Goal: Information Seeking & Learning: Learn about a topic

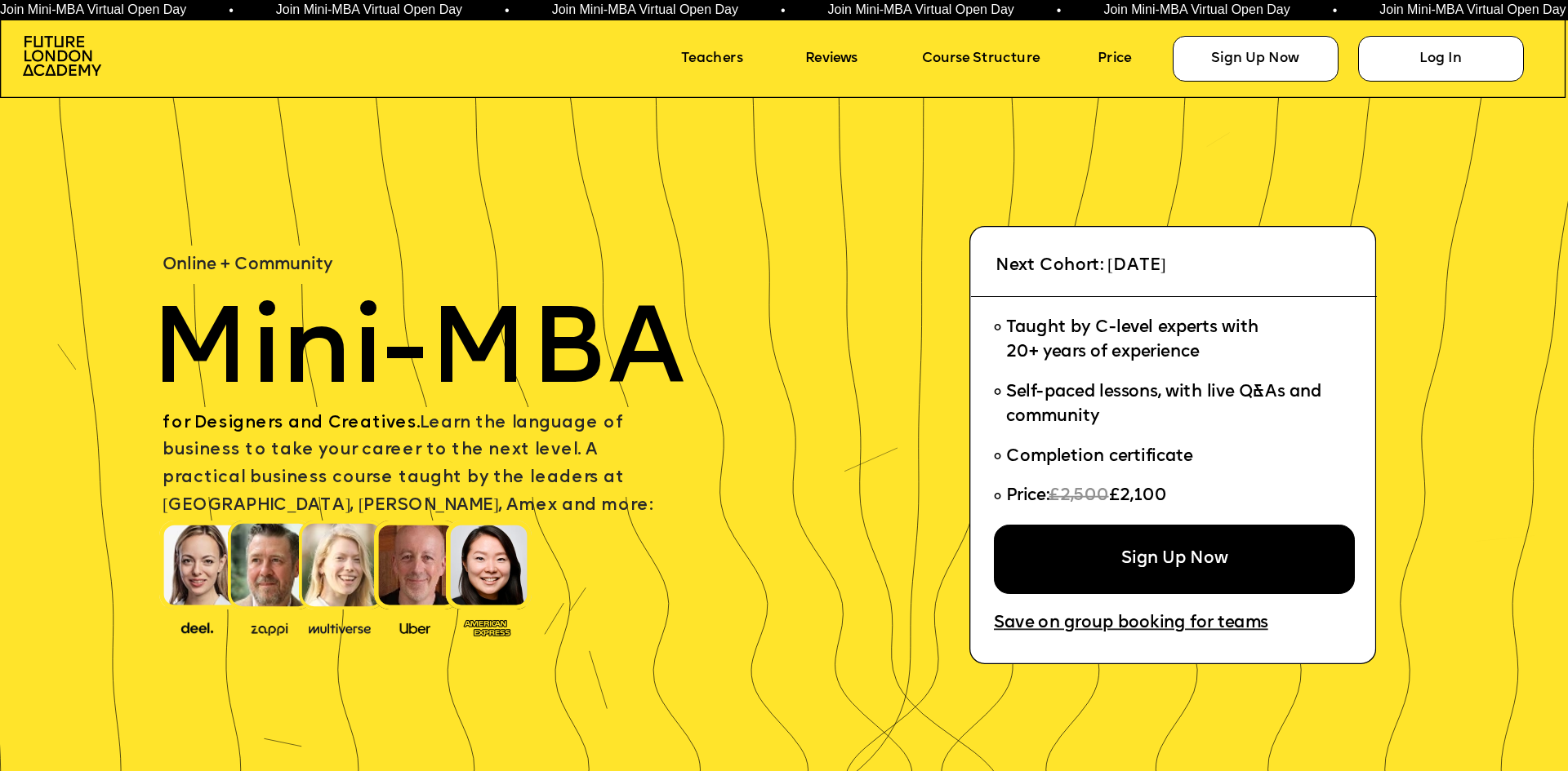
scroll to position [326, 0]
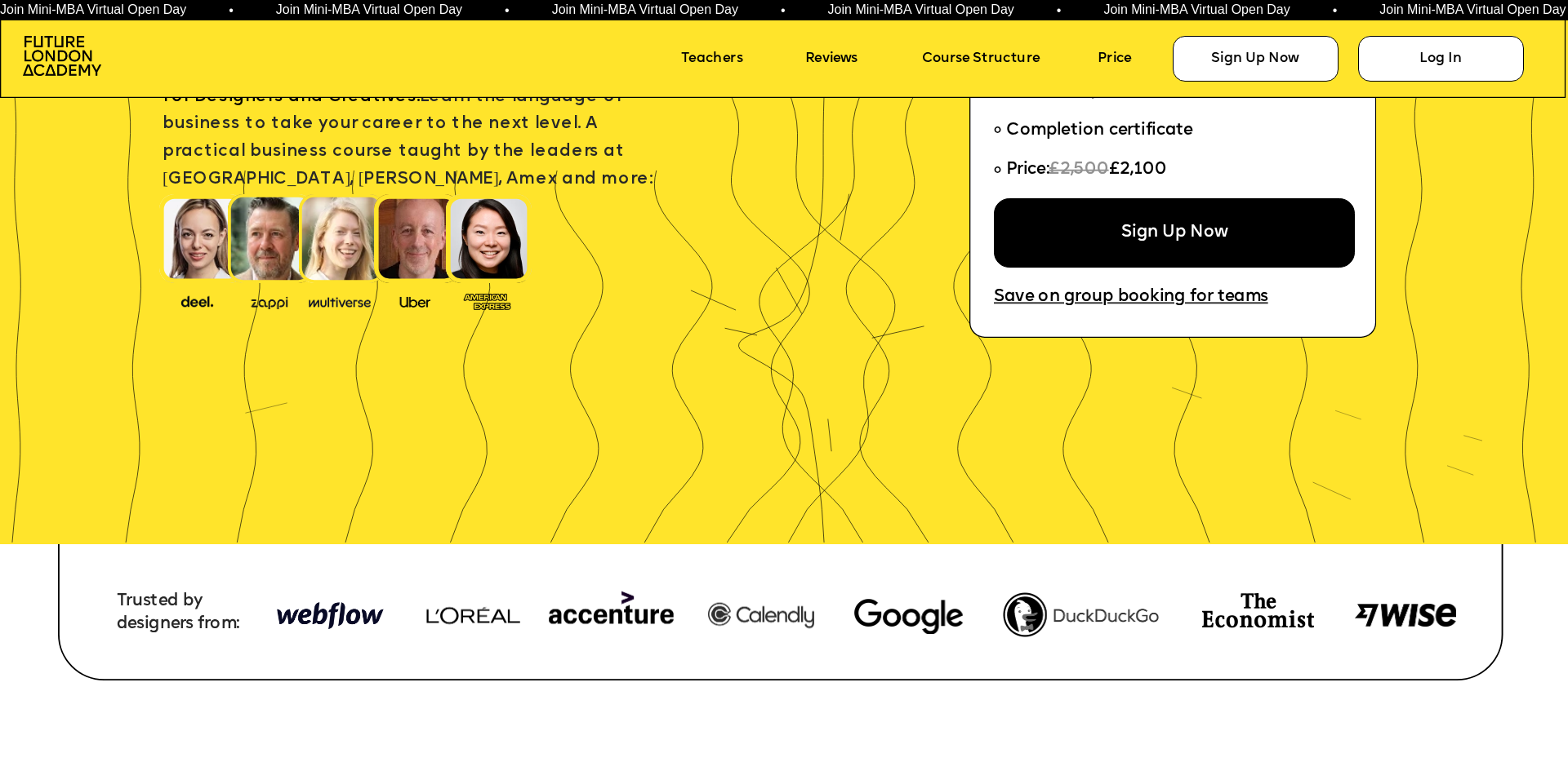
drag, startPoint x: 821, startPoint y: 352, endPoint x: 807, endPoint y: 368, distance: 21.3
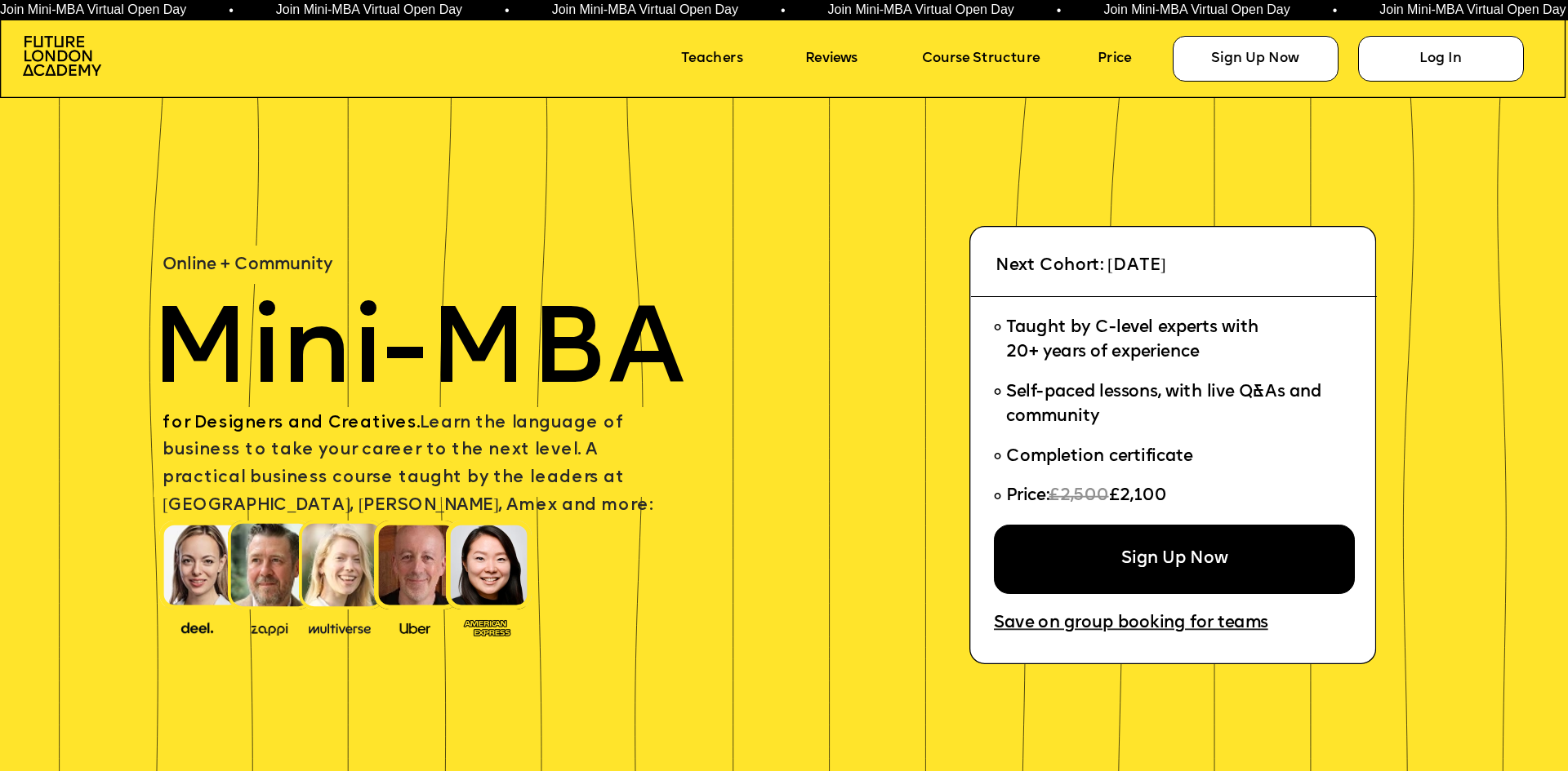
scroll to position [81, 0]
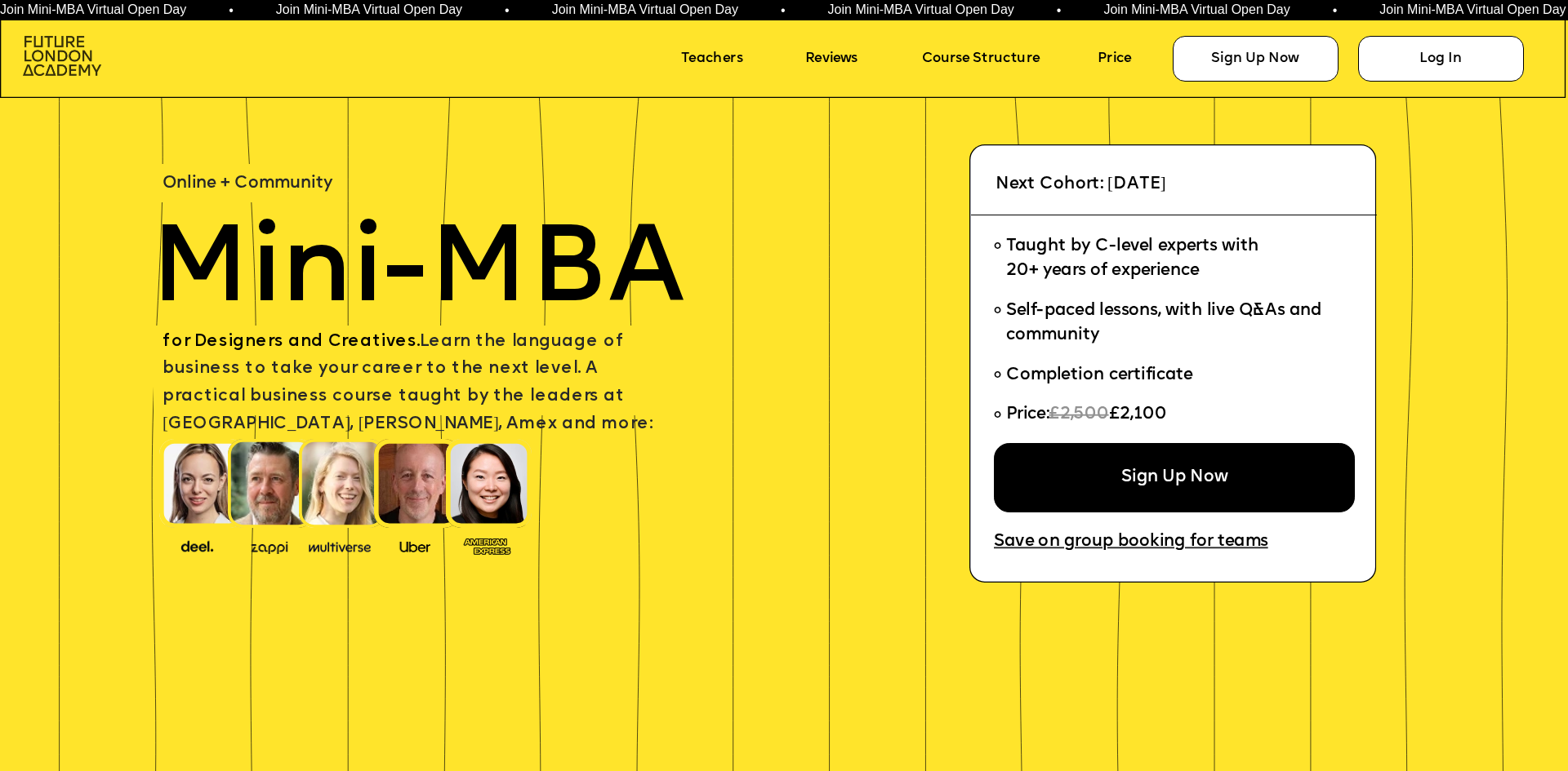
click at [70, 48] on img at bounding box center [62, 56] width 78 height 40
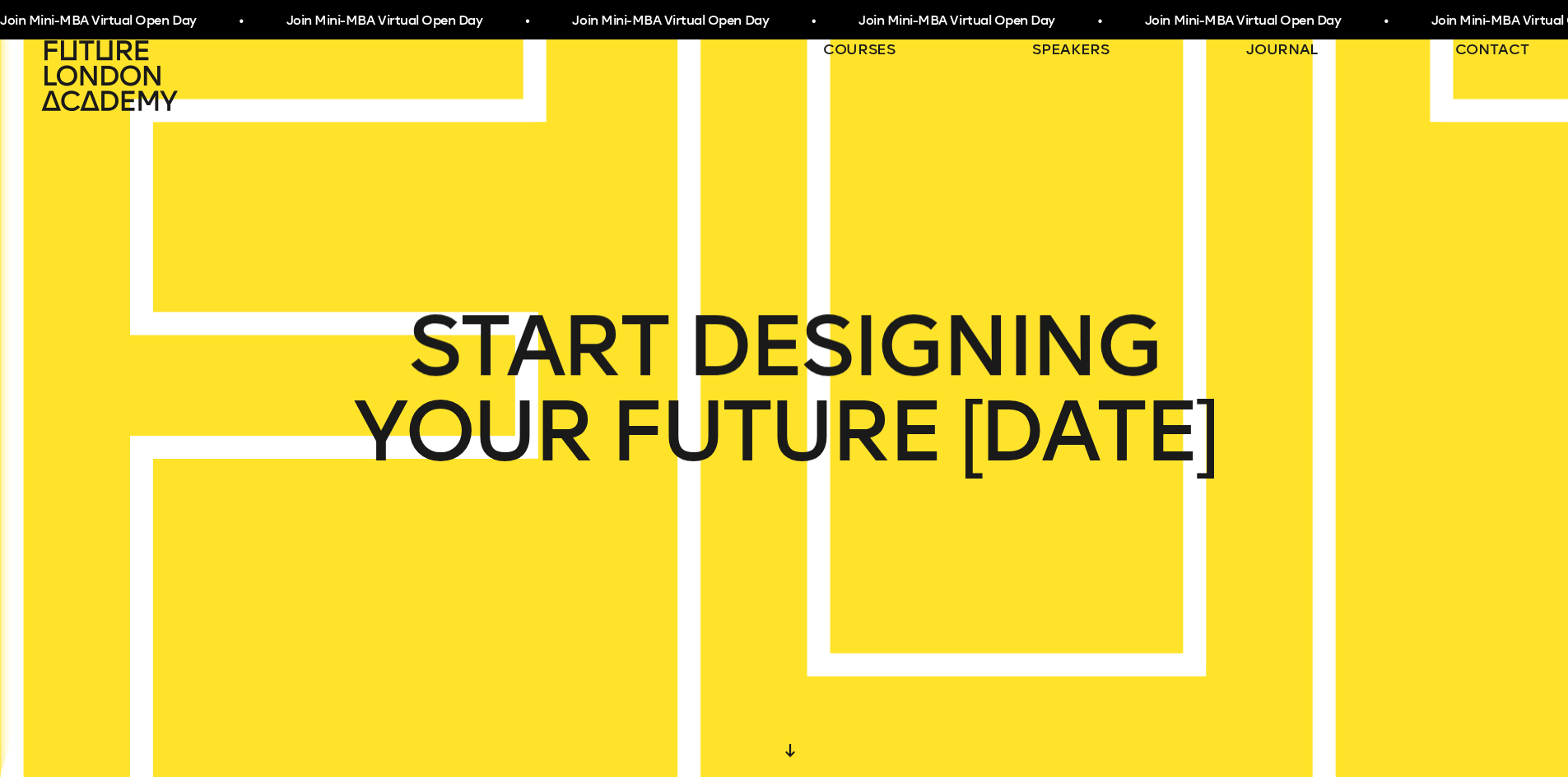
drag, startPoint x: 736, startPoint y: 508, endPoint x: 619, endPoint y: 572, distance: 133.4
click at [614, 554] on div "START DESIGNING YOUR FUTURE TODAY" at bounding box center [784, 388] width 1568 height 777
click at [792, 749] on div at bounding box center [790, 751] width 30 height 30
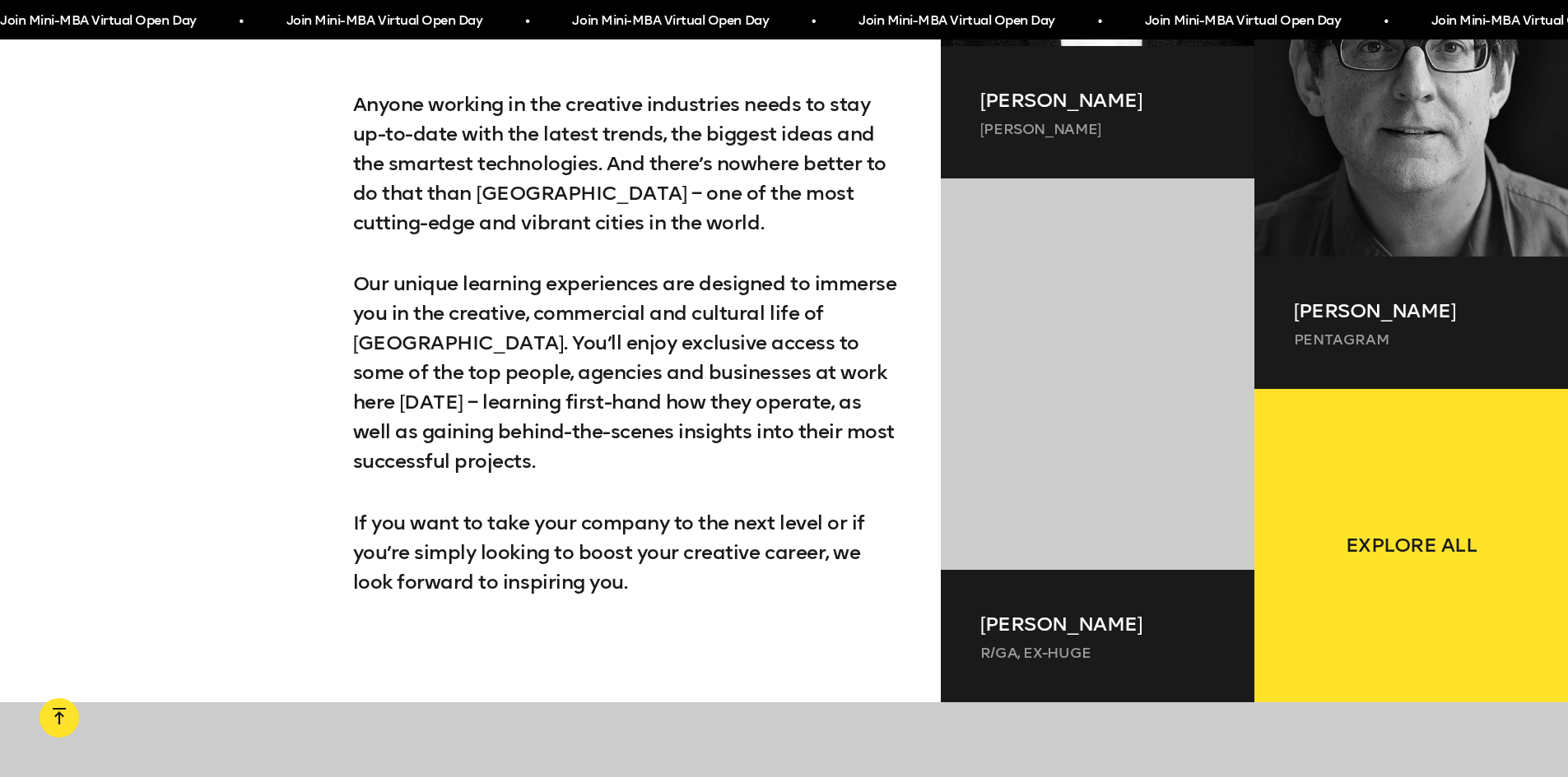
scroll to position [1600, 0]
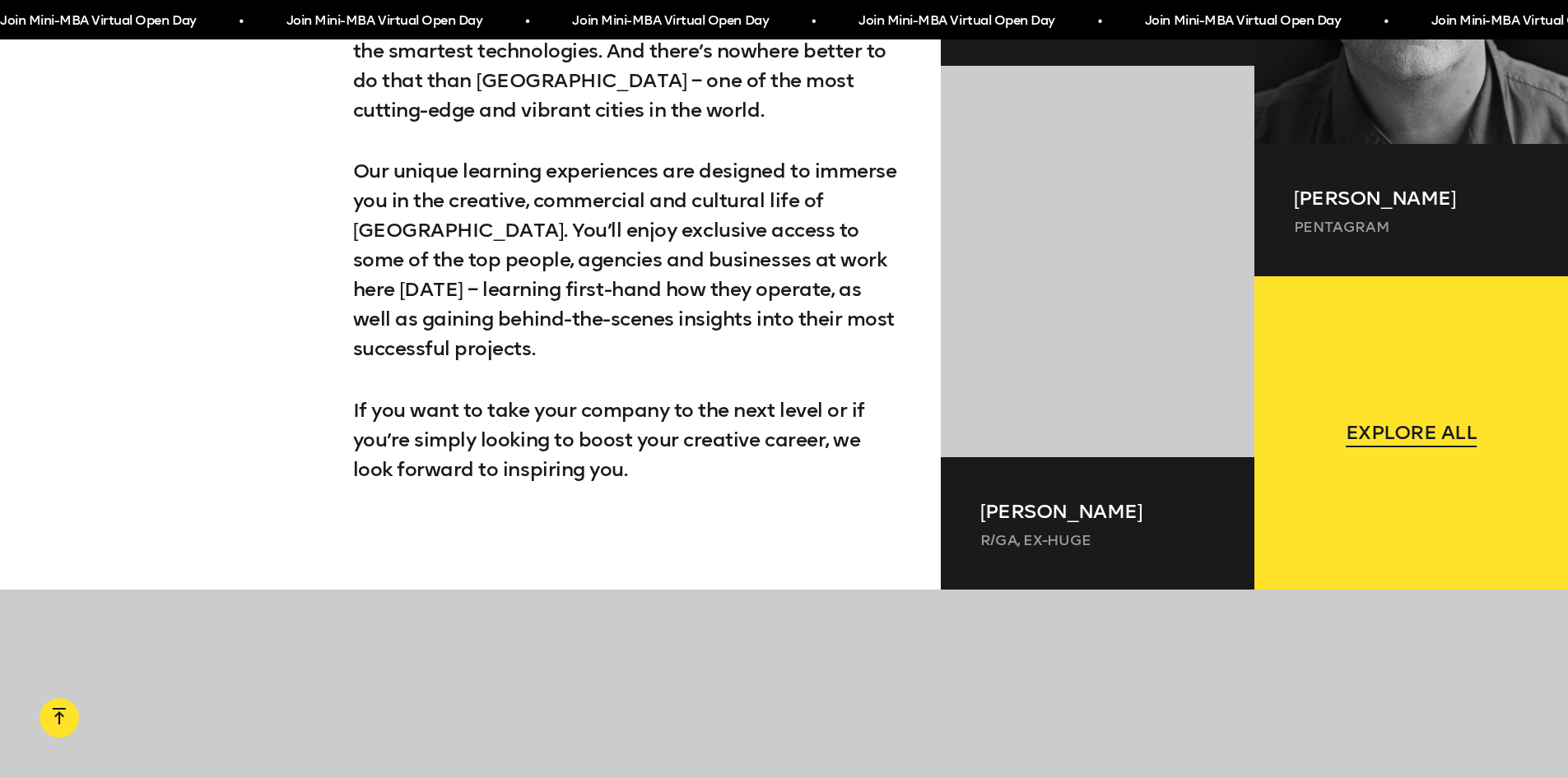
click at [1387, 455] on link "Explore all" at bounding box center [1411, 433] width 313 height 313
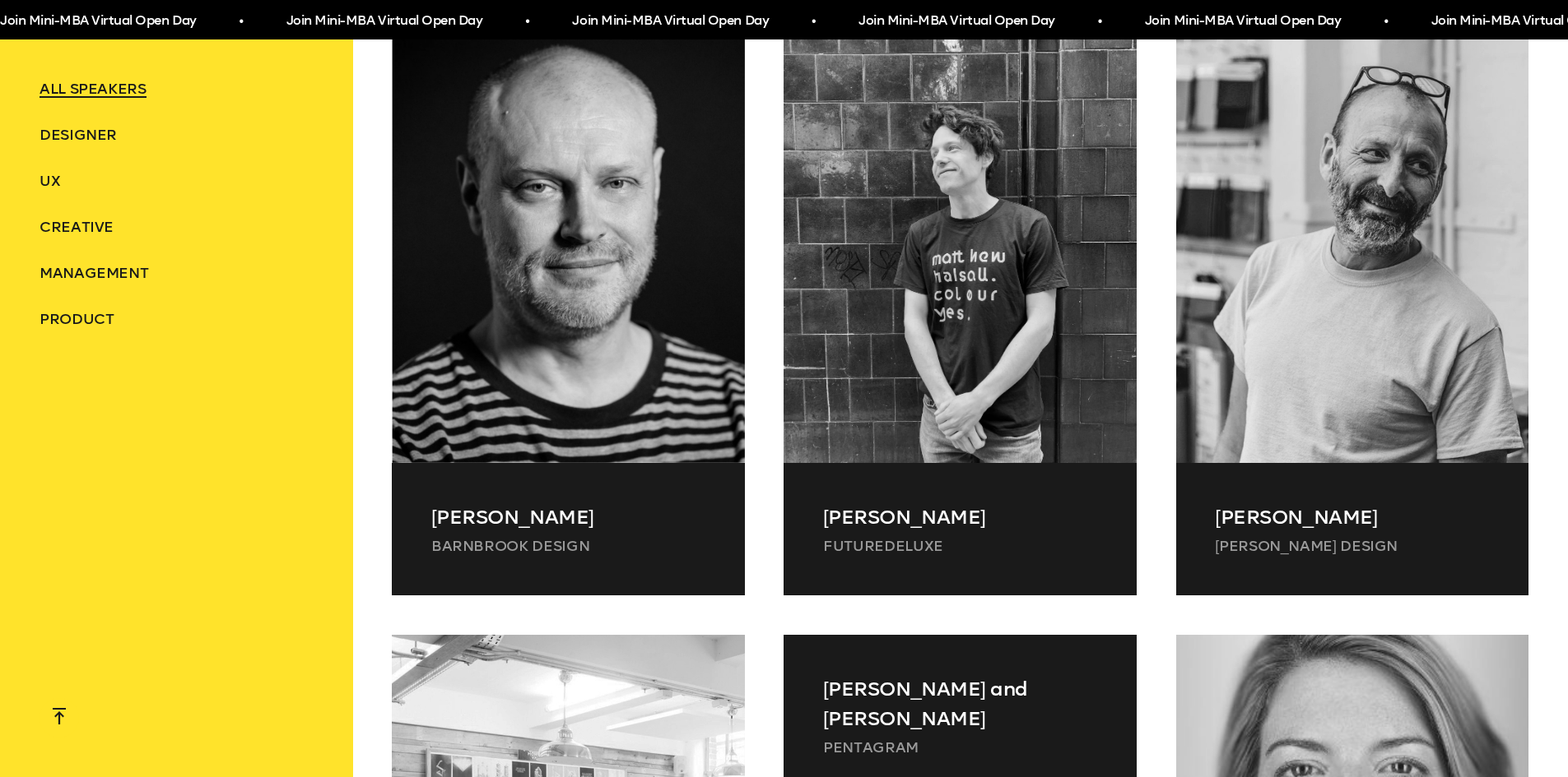
scroll to position [2797, 0]
